Goal: Find specific page/section: Find specific page/section

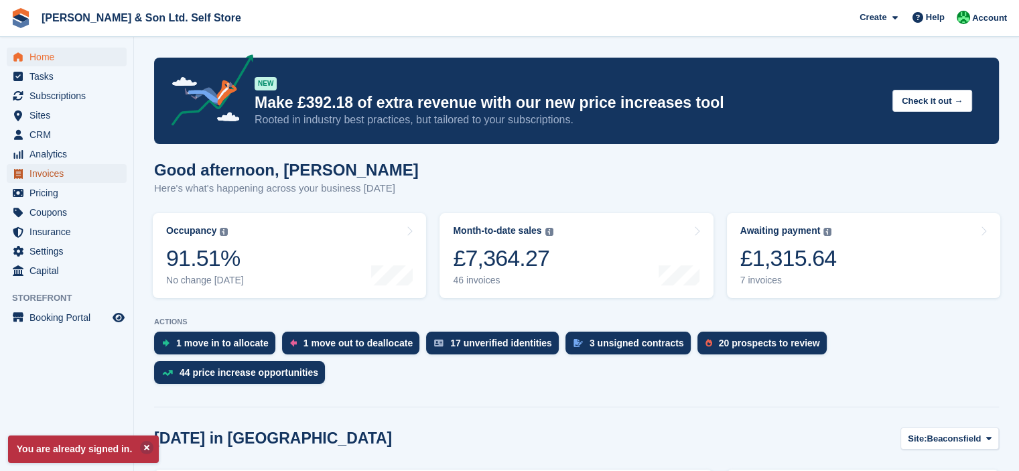
click at [48, 178] on span "Invoices" at bounding box center [69, 173] width 80 height 19
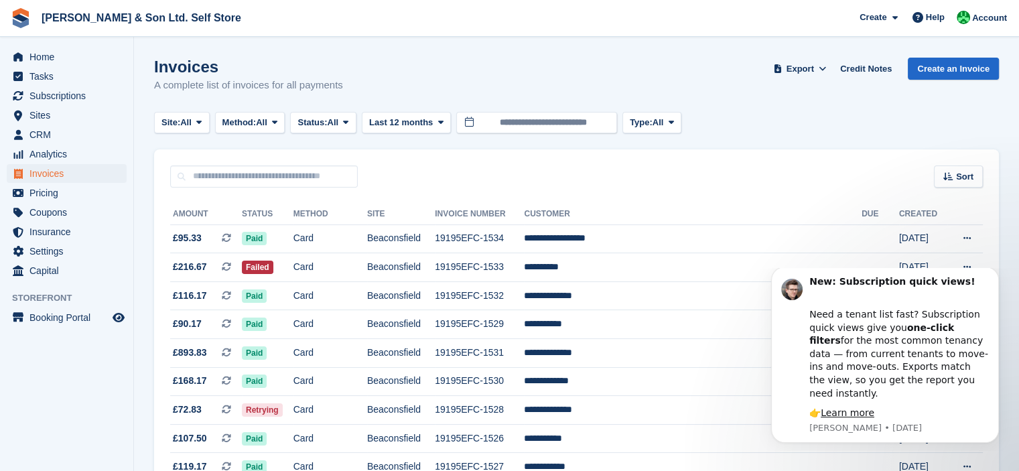
click at [59, 58] on span "Home" at bounding box center [69, 57] width 80 height 19
